Goal: Task Accomplishment & Management: Use online tool/utility

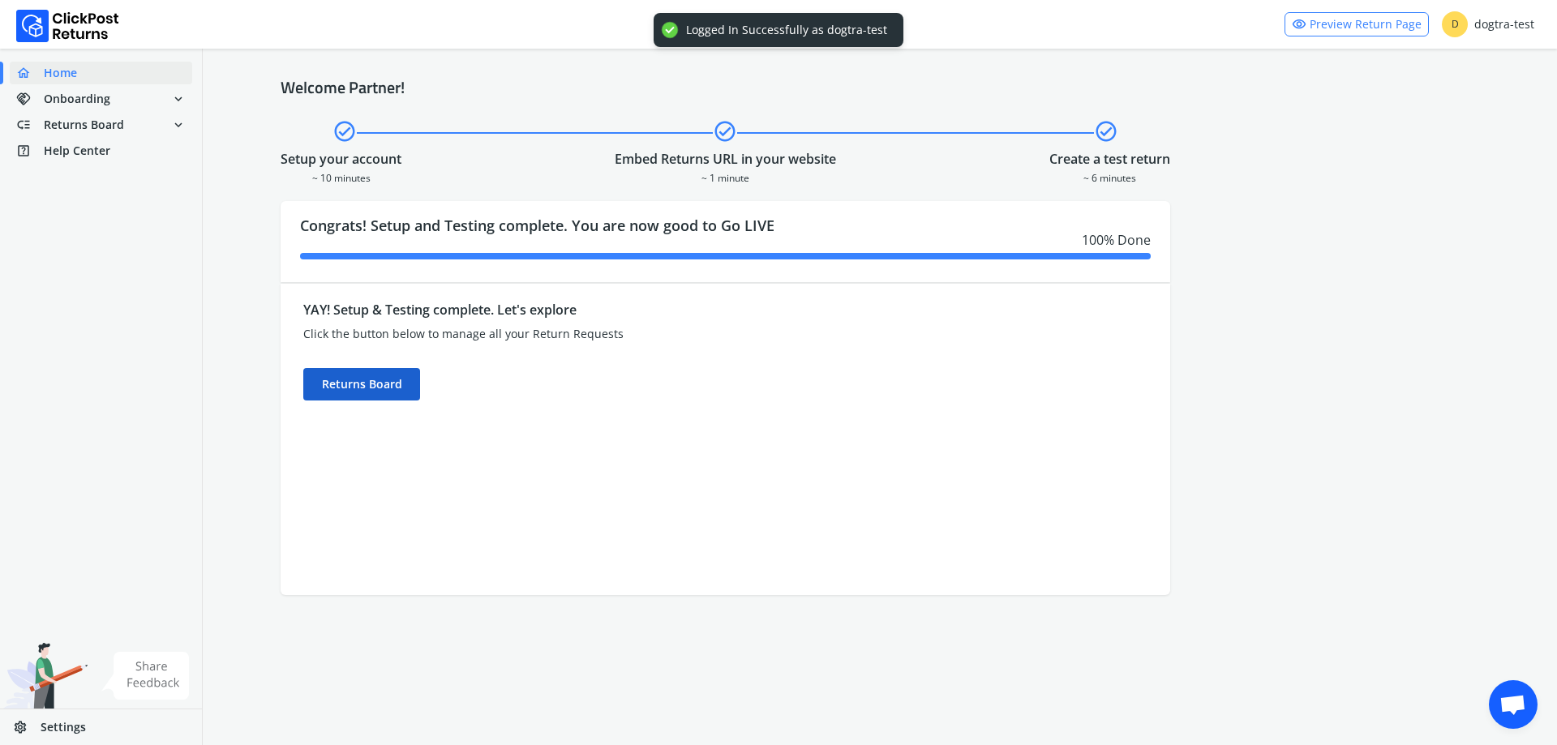
click at [355, 371] on div "Returns Board" at bounding box center [361, 384] width 117 height 32
